Goal: Transaction & Acquisition: Purchase product/service

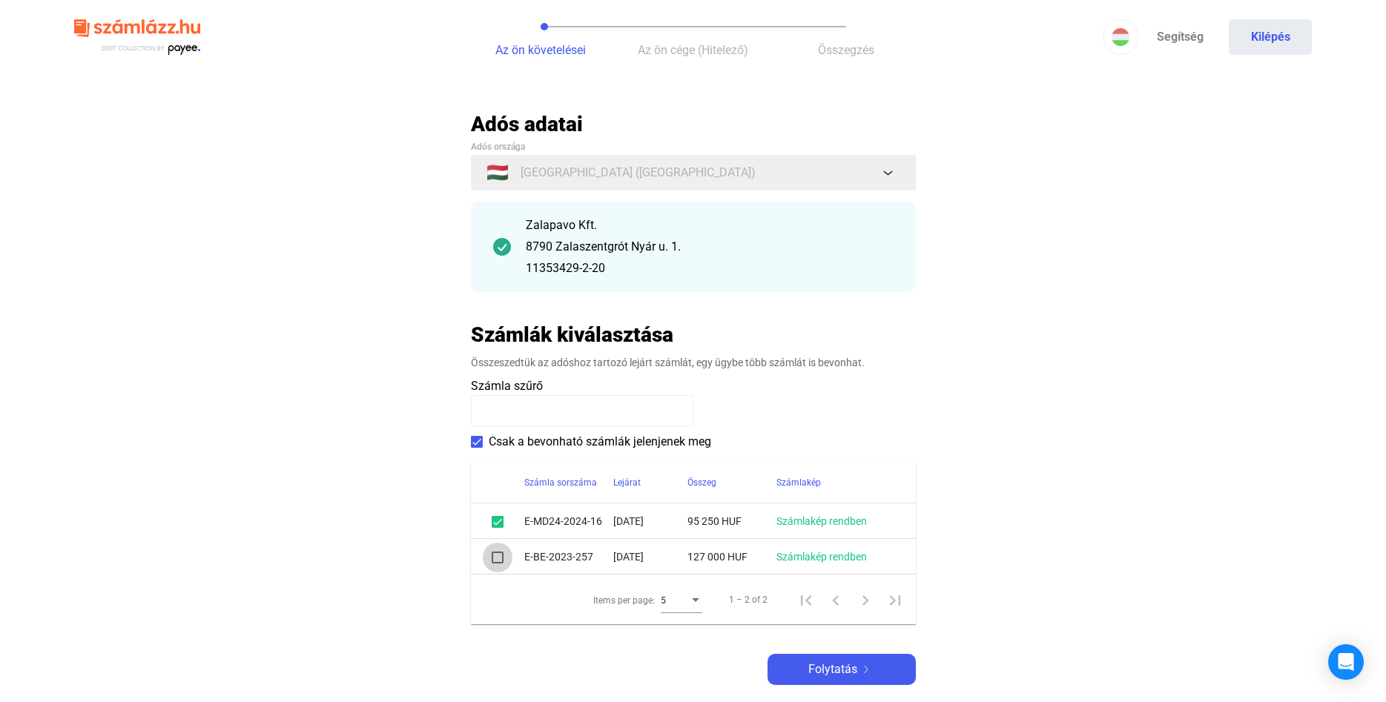
click at [502, 561] on span at bounding box center [498, 558] width 12 height 12
click at [860, 668] on img at bounding box center [866, 669] width 18 height 7
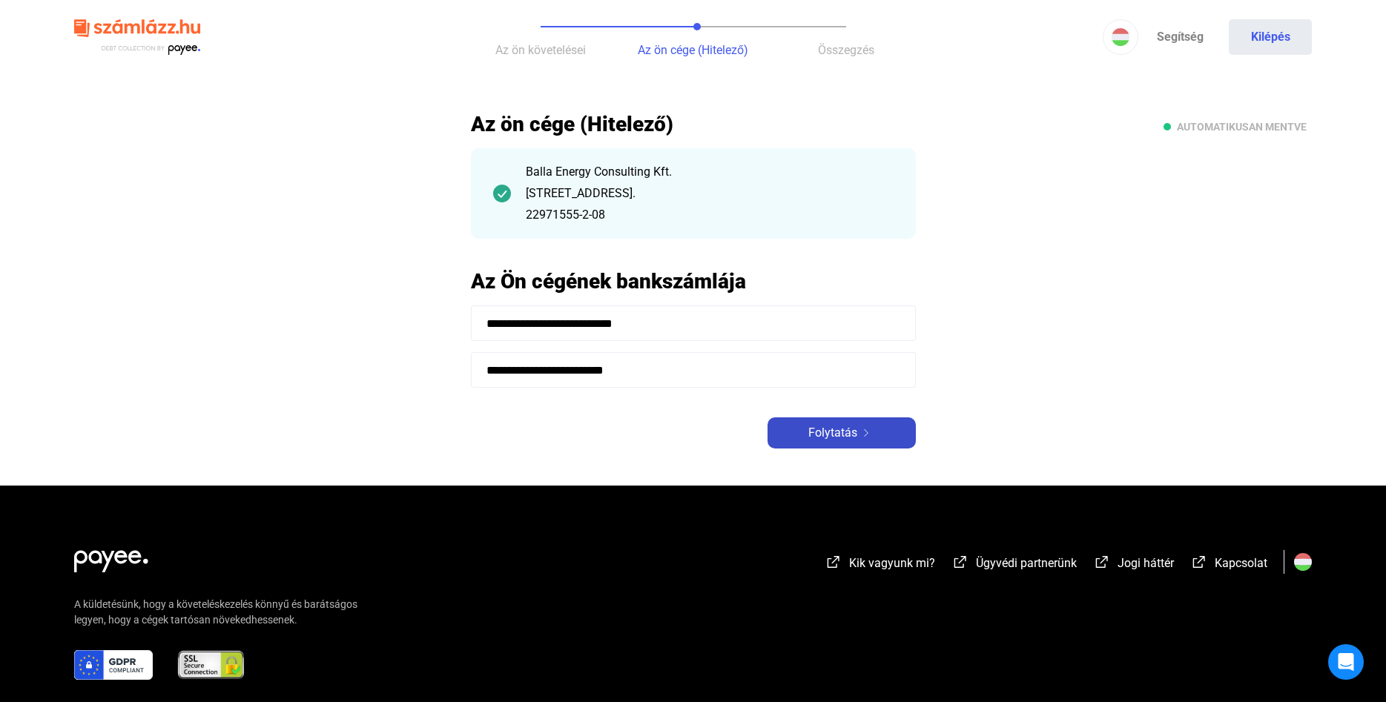
click at [793, 424] on button "Folytatás" at bounding box center [842, 433] width 148 height 31
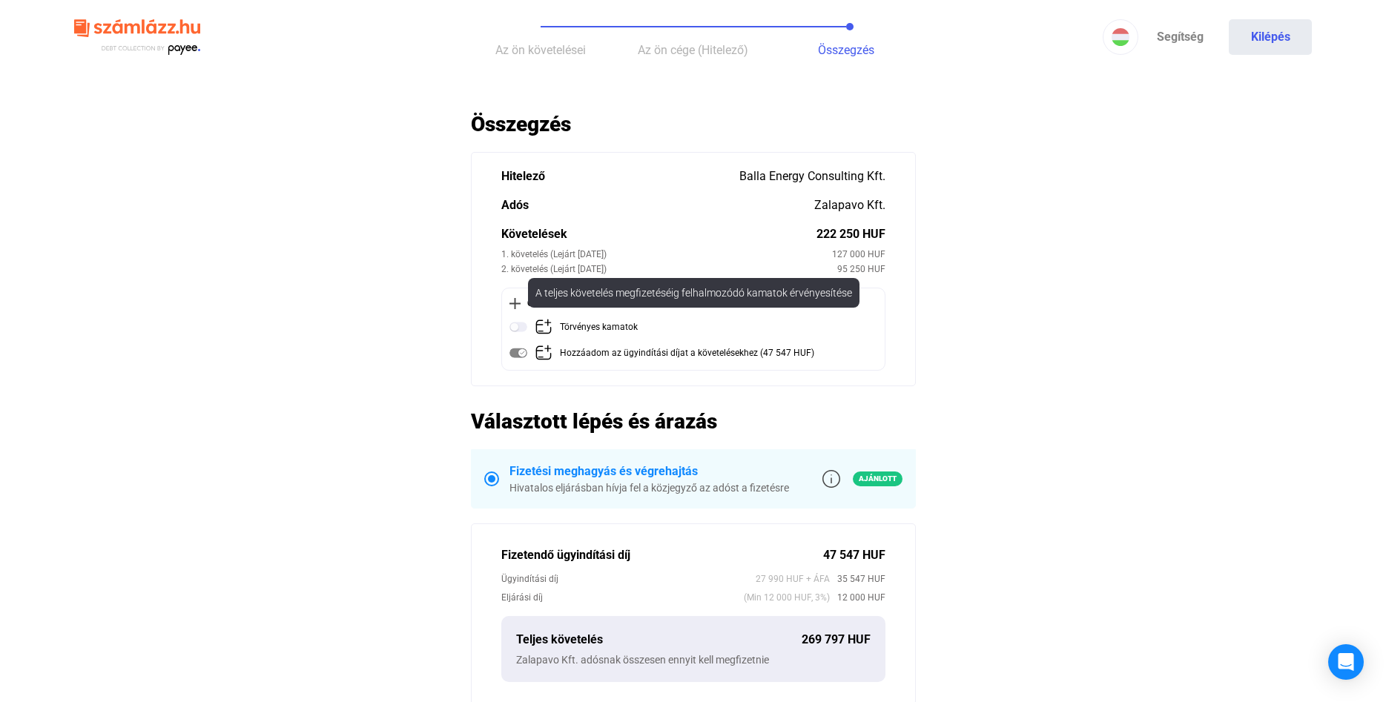
click at [519, 324] on img at bounding box center [518, 327] width 18 height 18
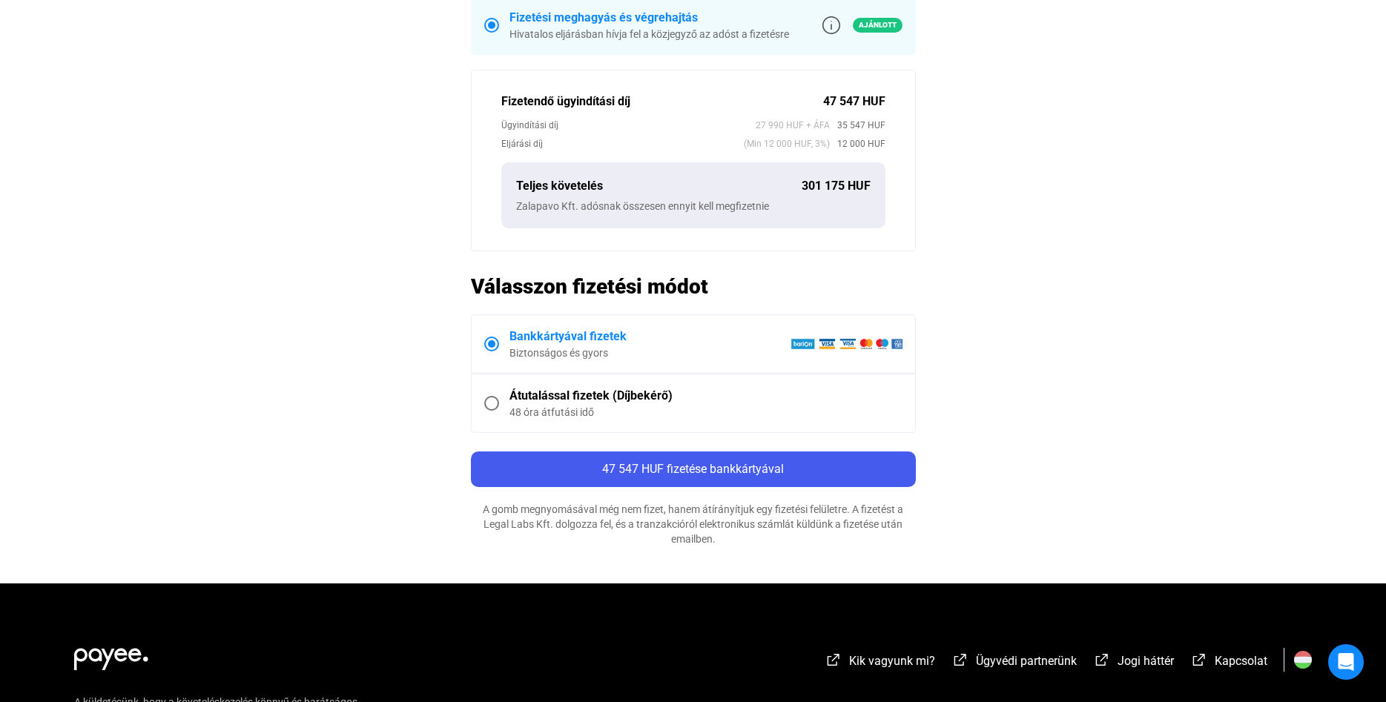
scroll to position [227, 0]
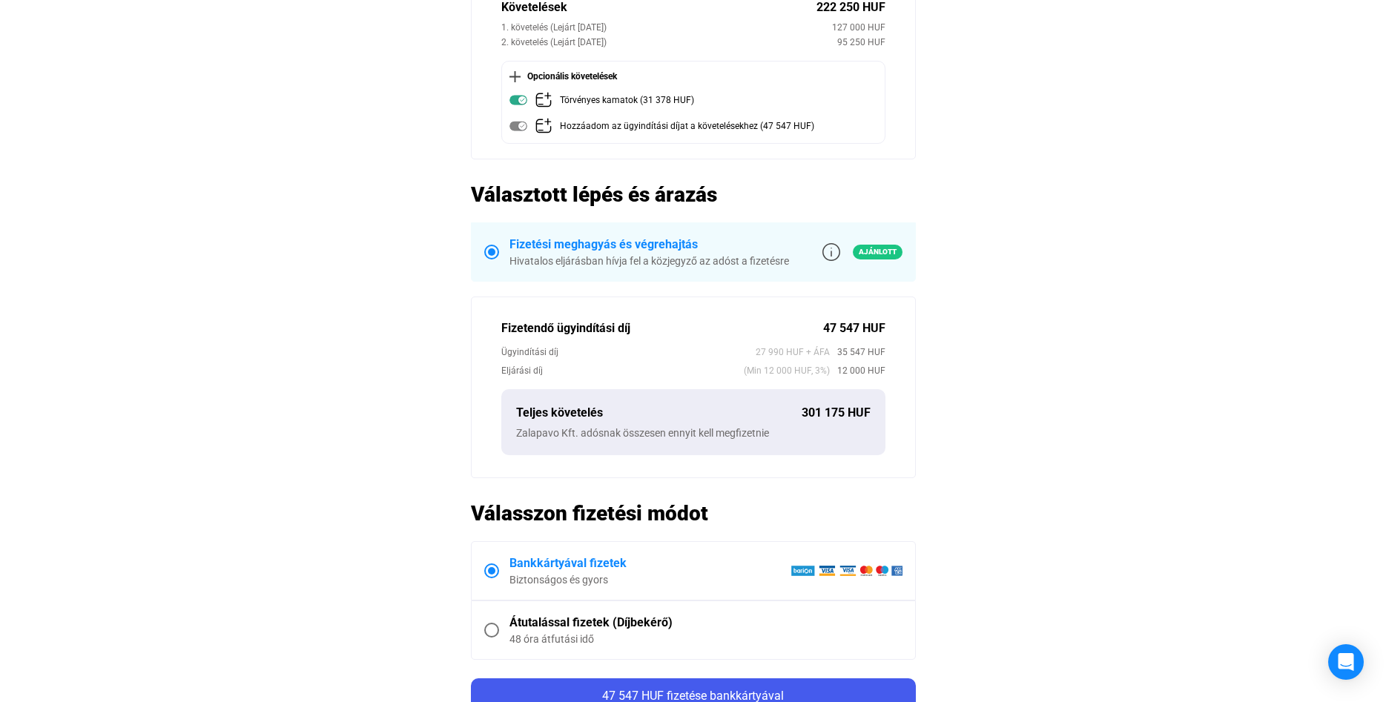
click at [286, 264] on main "Automatikusan mentve Összegzés Hitelező Balla Energy Consulting Kft. Adós Zalap…" at bounding box center [693, 347] width 1386 height 926
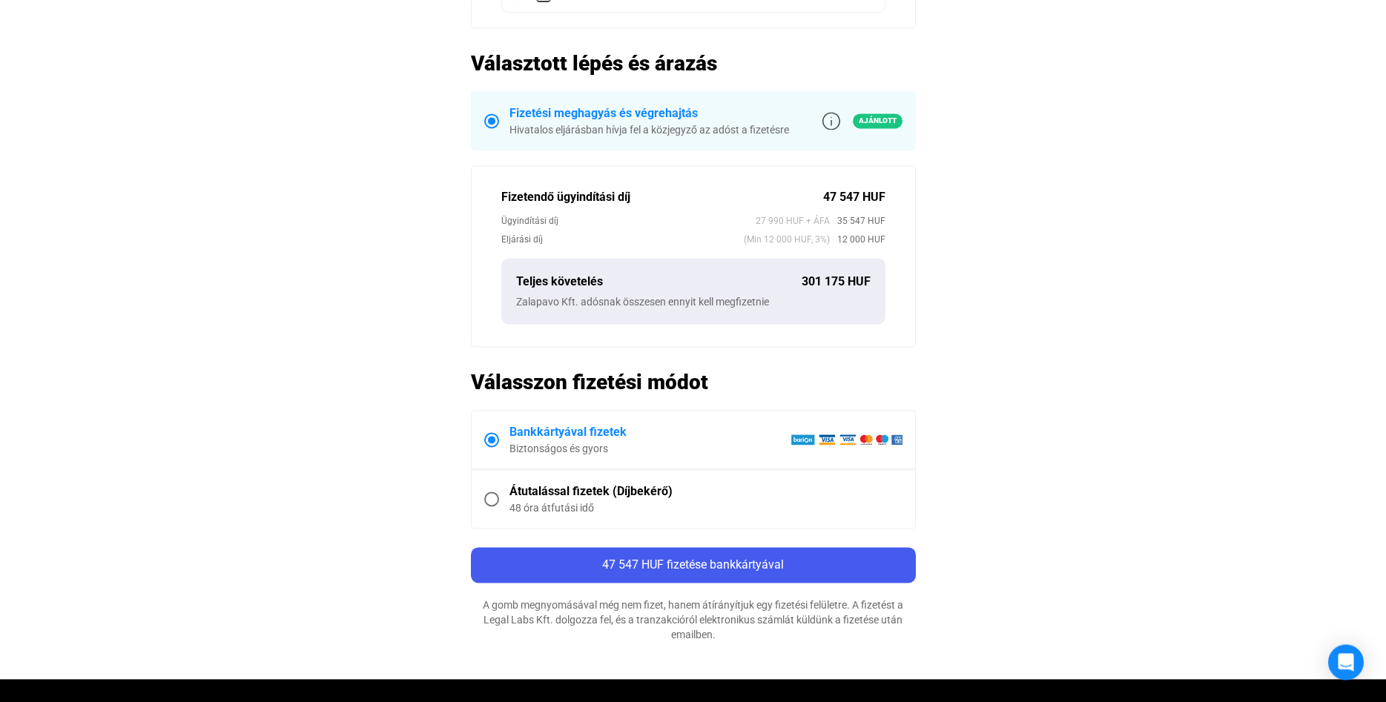
scroll to position [454, 0]
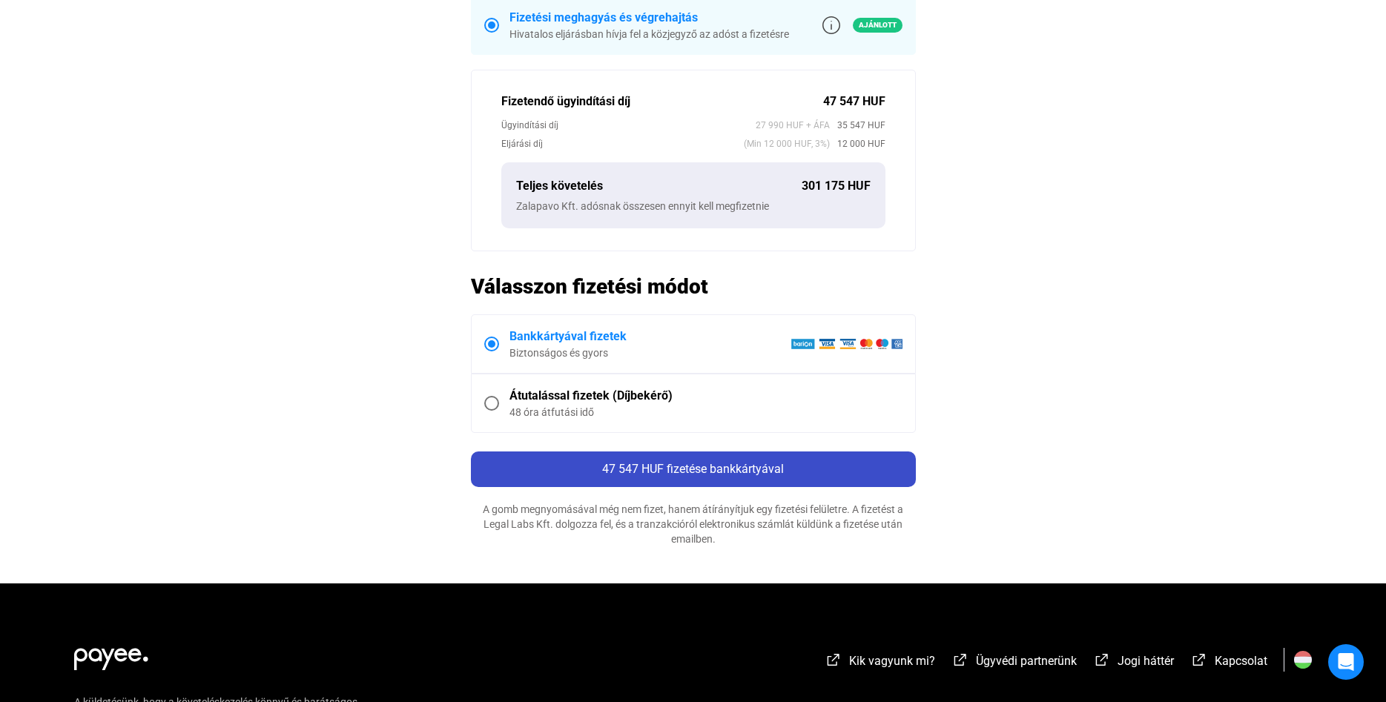
click at [686, 482] on button "47 547 HUF fizetése bankkártyával" at bounding box center [693, 470] width 445 height 36
